Goal: Information Seeking & Learning: Learn about a topic

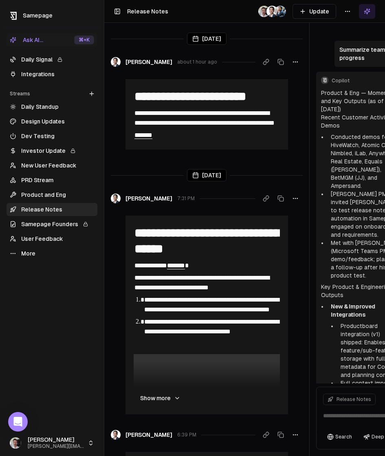
scroll to position [1615, 0]
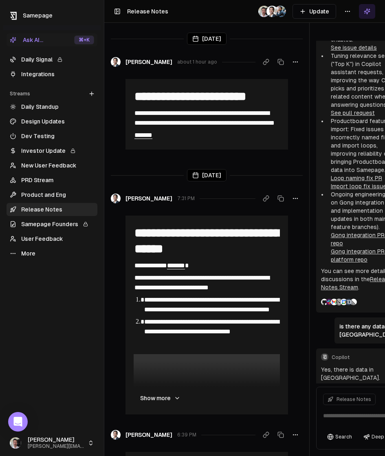
click at [43, 72] on link "Integrations" at bounding box center [52, 74] width 91 height 13
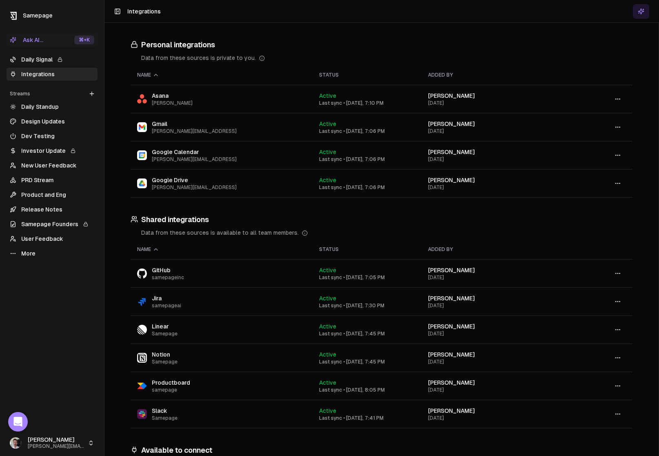
scroll to position [129, 0]
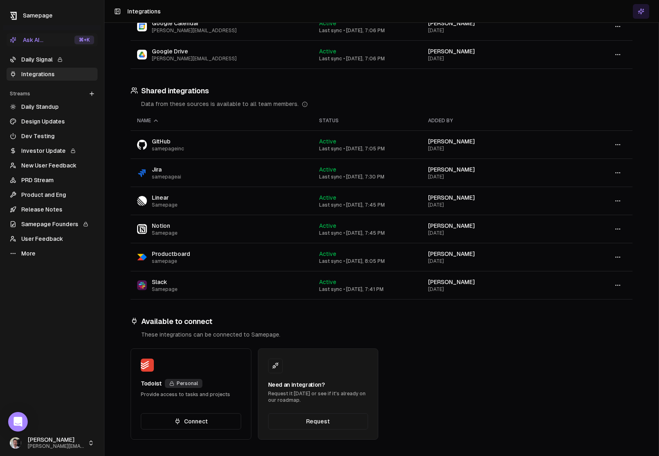
click at [385, 15] on button at bounding box center [641, 11] width 16 height 15
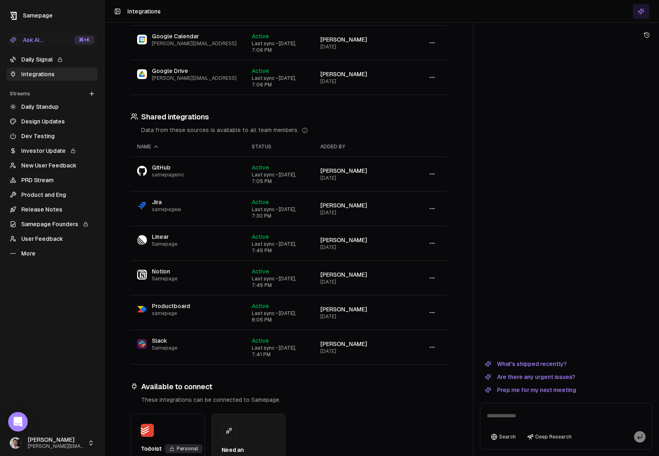
scroll to position [135, 0]
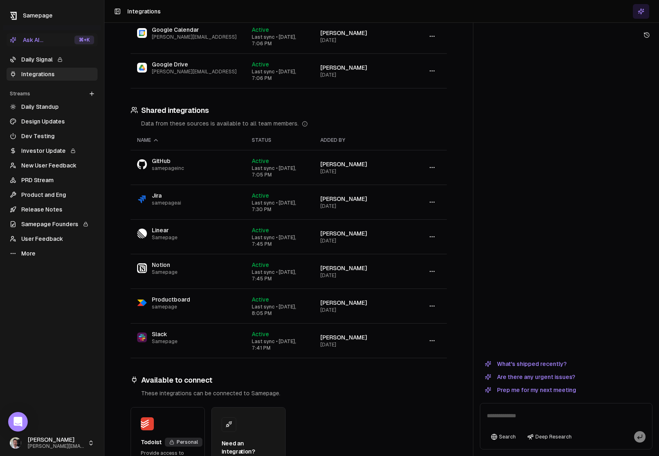
click at [385, 416] on textarea at bounding box center [566, 418] width 168 height 26
type textarea "**********"
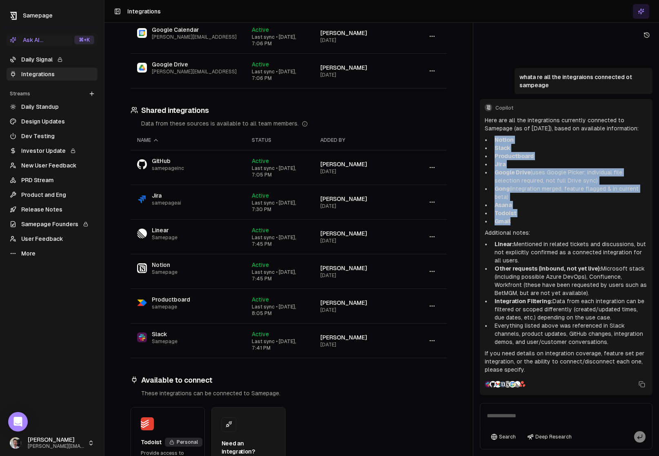
drag, startPoint x: 494, startPoint y: 139, endPoint x: 477, endPoint y: 214, distance: 77.4
click at [385, 222] on ul "Notion Slack Productboard Jira Google Drive (uses Google Picker; individual fil…" at bounding box center [566, 181] width 163 height 90
copy ul "Notion Slack Productboard Jira Google Drive (uses Google Picker; individual fil…"
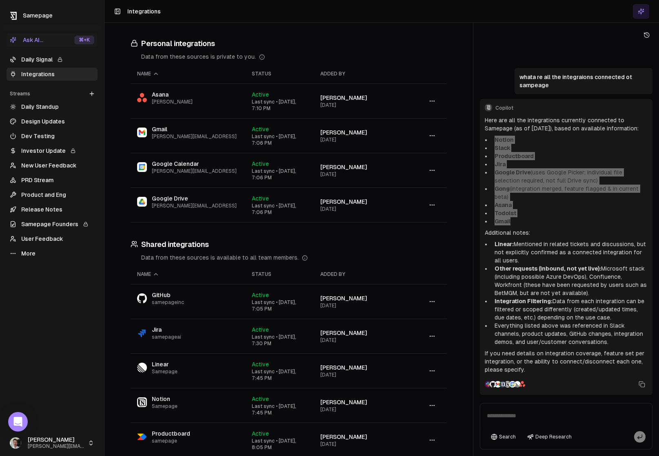
scroll to position [0, 0]
